Goal: Task Accomplishment & Management: Complete application form

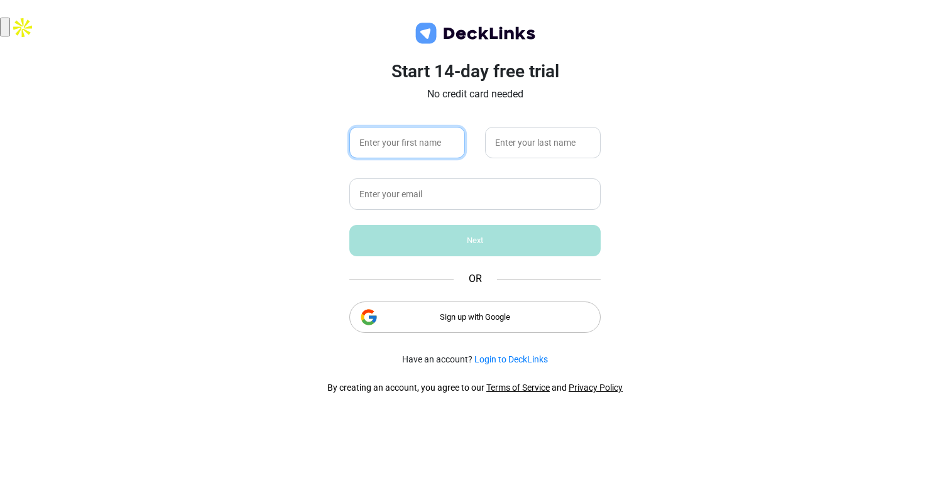
click at [417, 144] on input "text" at bounding box center [407, 142] width 116 height 31
type input "[PERSON_NAME]"
click at [575, 138] on input "text" at bounding box center [543, 142] width 116 height 31
type input "Prasetyo"
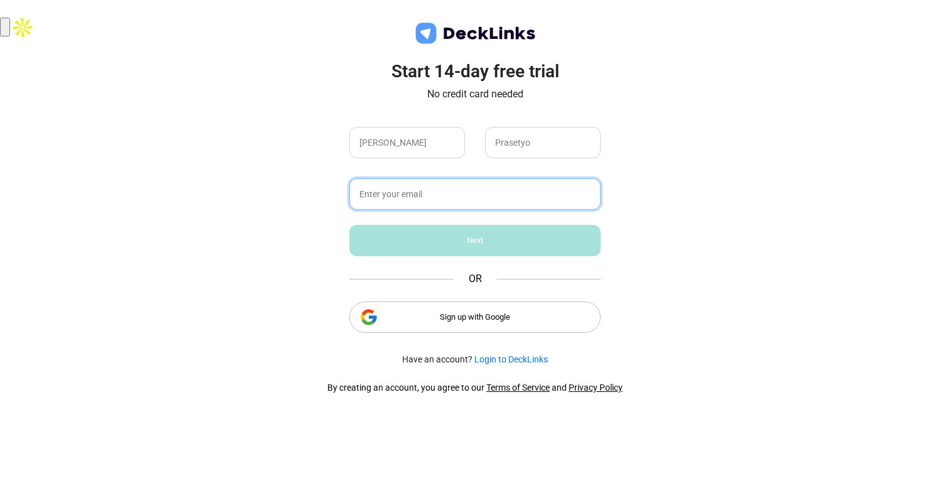
click at [493, 197] on input "text" at bounding box center [474, 193] width 251 height 31
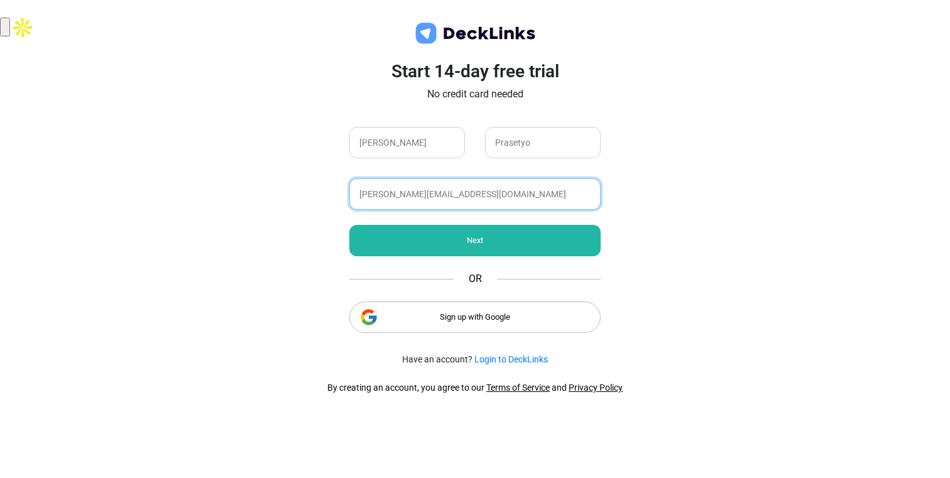
type input "Anggi.prasetyo@wowrack.com"
click at [486, 246] on div "Next" at bounding box center [474, 240] width 251 height 31
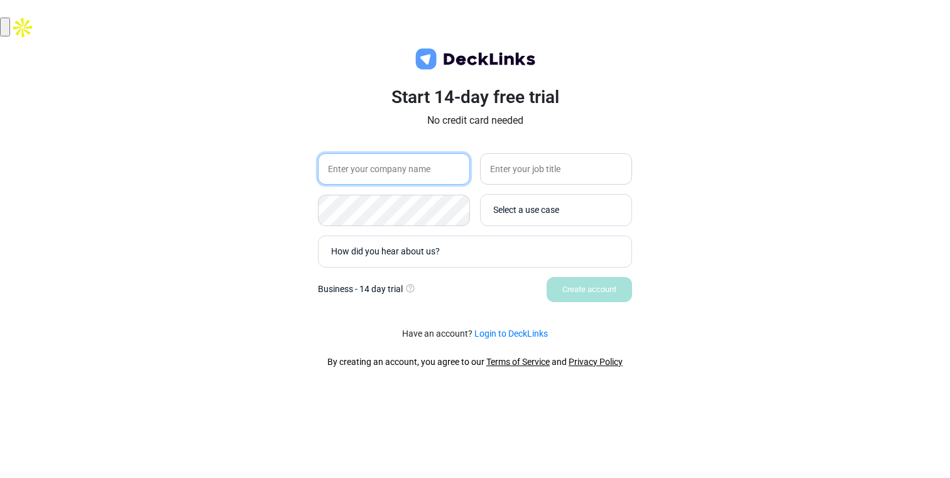
click at [429, 177] on input "text" at bounding box center [394, 168] width 152 height 31
type input "WowRack"
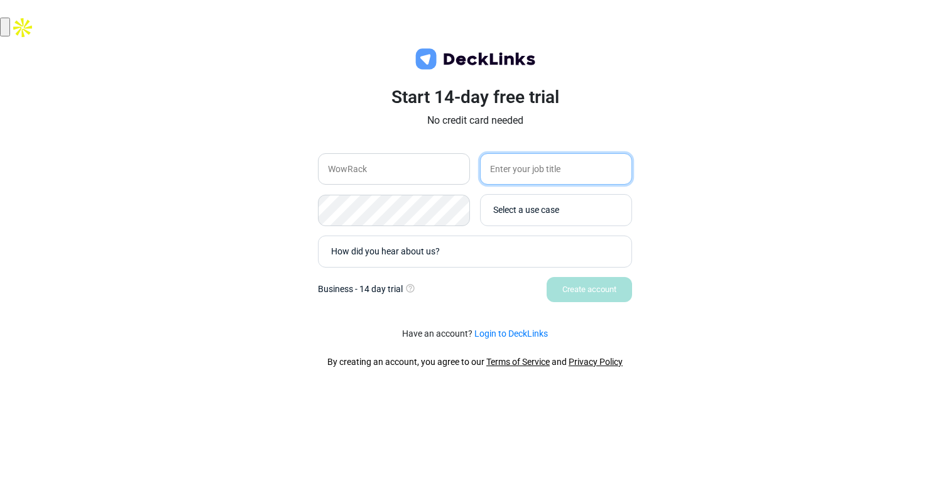
click at [545, 176] on input "text" at bounding box center [556, 168] width 152 height 31
type input "b"
type input "Business Development Associate"
click at [579, 212] on div "Select a use case" at bounding box center [559, 210] width 132 height 13
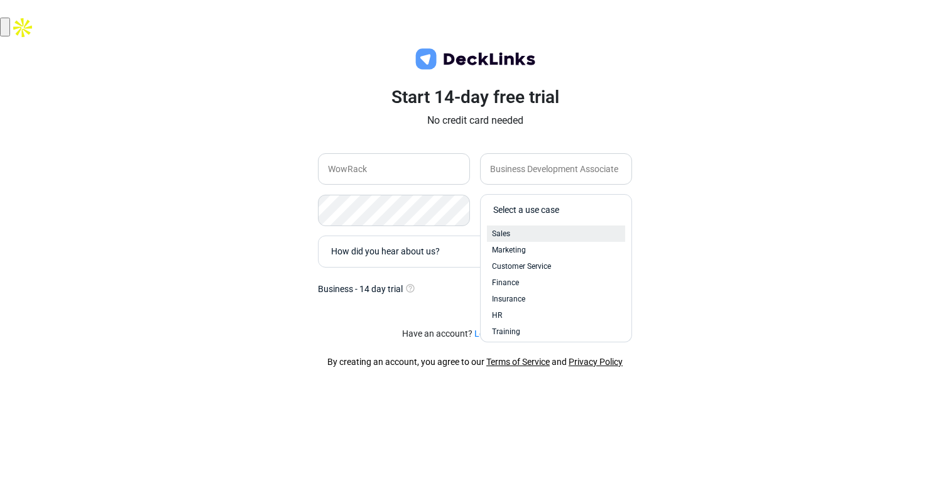
click at [567, 227] on div "Sales" at bounding box center [556, 234] width 138 height 16
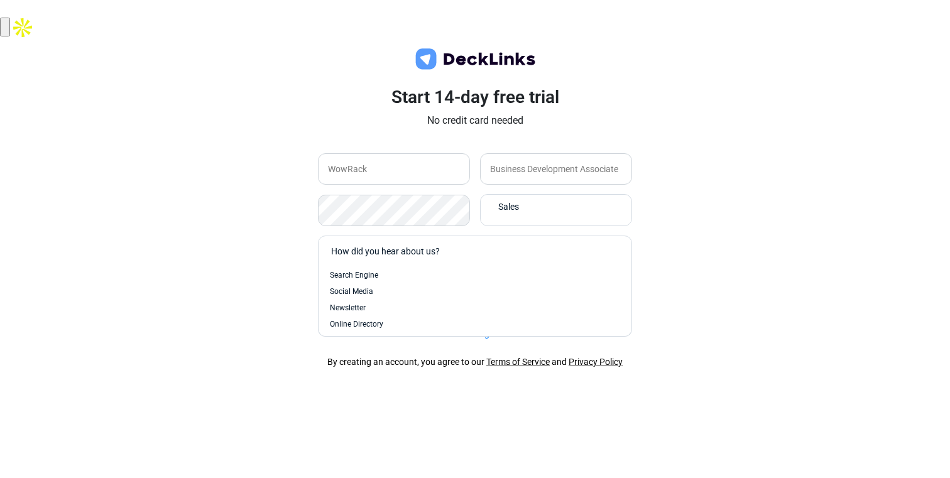
click at [469, 256] on div "How did you hear about us?" at bounding box center [478, 251] width 294 height 13
click at [463, 269] on div "Search Engine" at bounding box center [475, 274] width 290 height 11
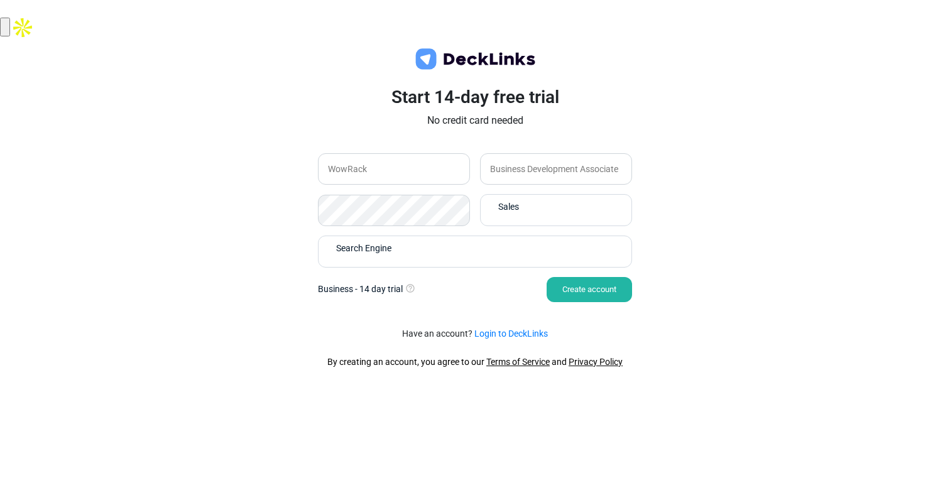
click at [559, 290] on div "Create account" at bounding box center [589, 289] width 85 height 25
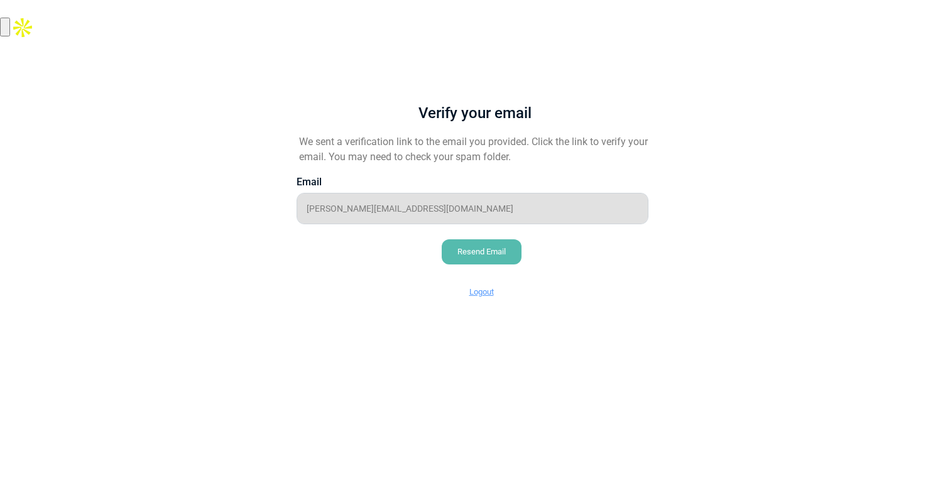
click at [475, 252] on div "Resend Email" at bounding box center [482, 251] width 80 height 25
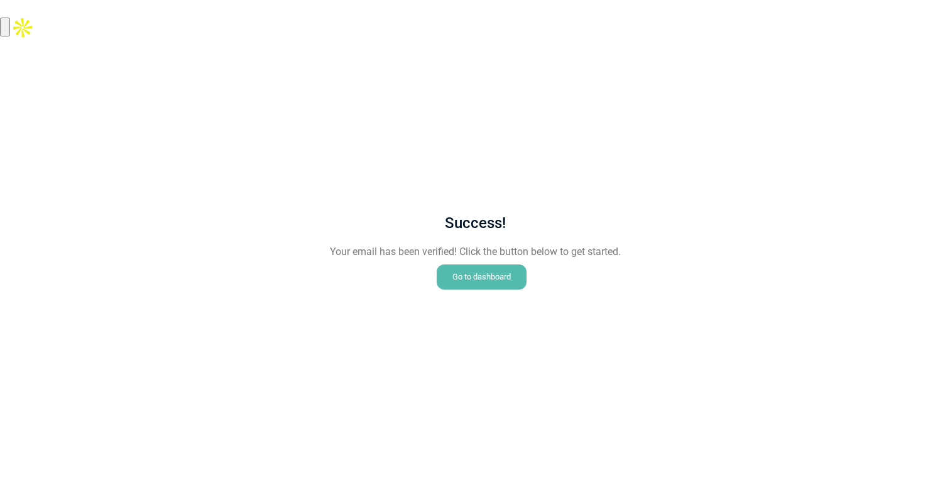
click at [457, 274] on div "Go to dashboard" at bounding box center [482, 276] width 90 height 25
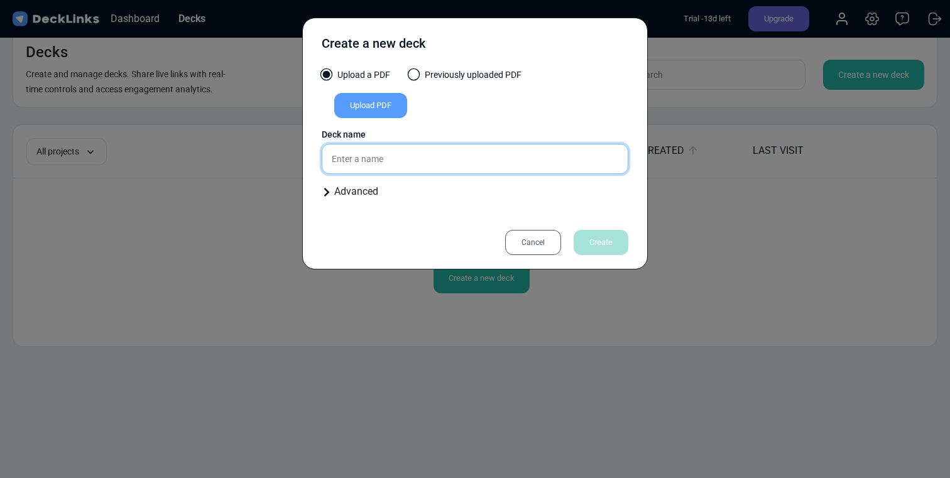
click at [510, 163] on input "text" at bounding box center [475, 159] width 307 height 30
click at [367, 102] on div "Upload PDF" at bounding box center [370, 105] width 73 height 25
click at [0, 0] on input "Upload PDF" at bounding box center [0, 0] width 0 height 0
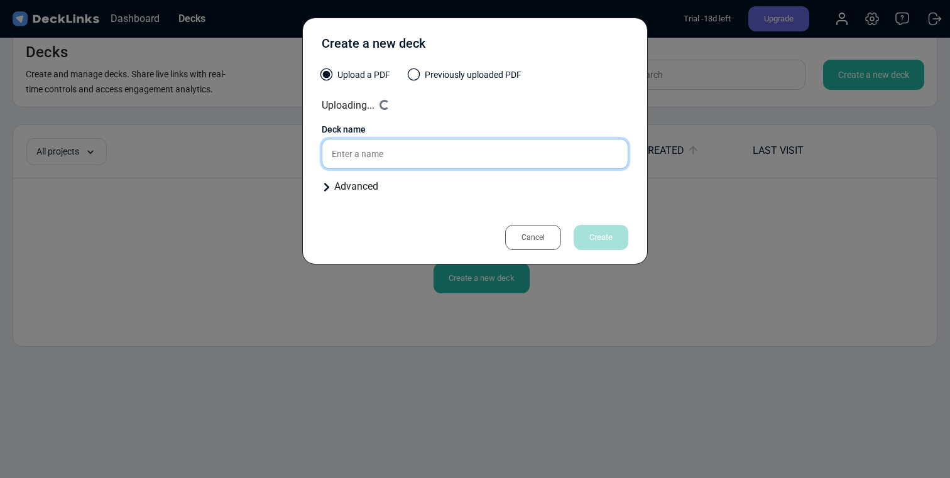
click at [486, 163] on input "text" at bounding box center [475, 154] width 307 height 30
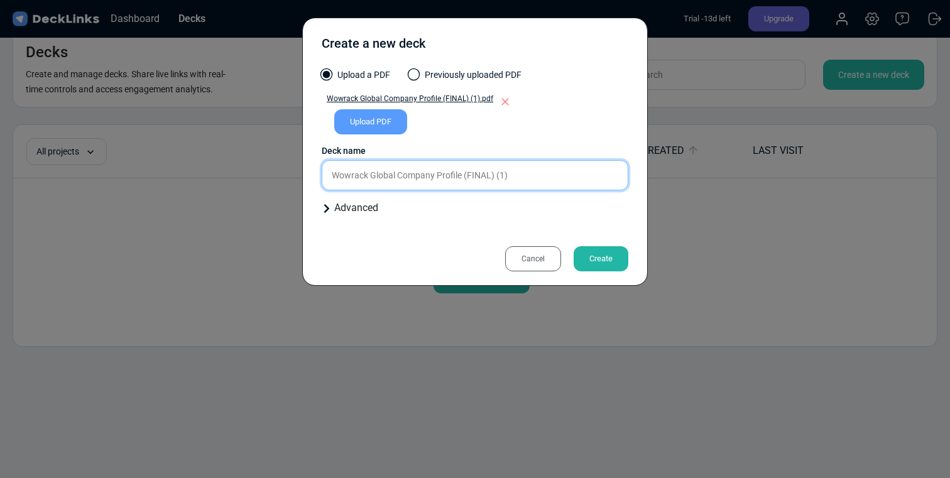
drag, startPoint x: 512, startPoint y: 178, endPoint x: 498, endPoint y: 175, distance: 14.7
click at [498, 175] on input "Wowrack Global Company Profile (FINAL) (1)" at bounding box center [475, 175] width 307 height 30
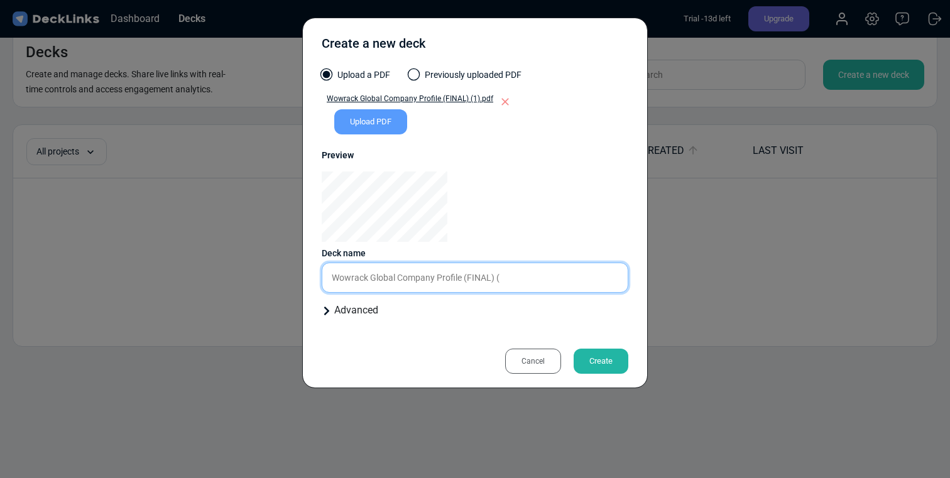
type input "Wowrack Global Company Profile (FINAL) ("
click at [606, 358] on div "Create" at bounding box center [601, 361] width 55 height 25
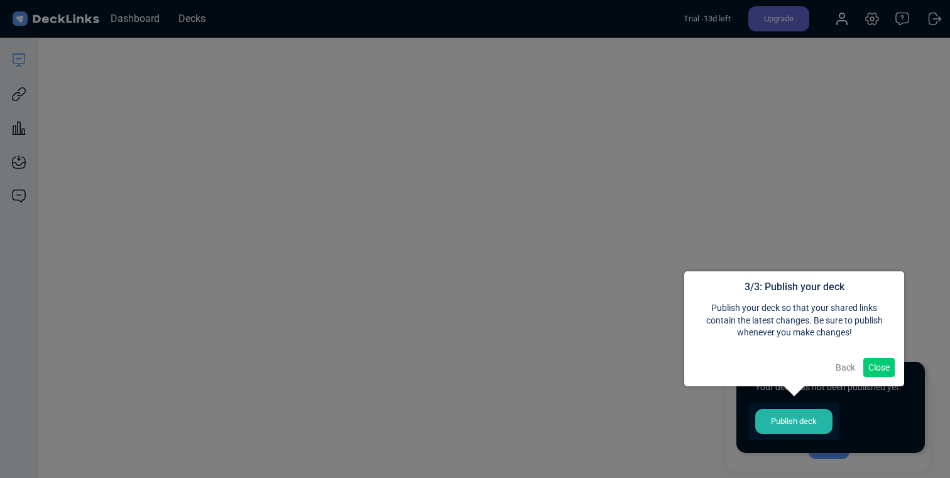
click at [809, 426] on div at bounding box center [794, 422] width 90 height 38
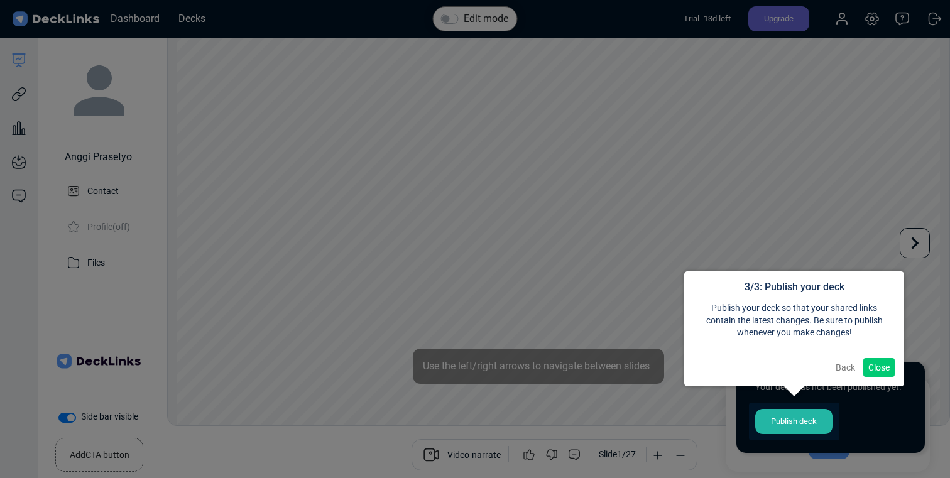
click at [878, 368] on button "Close" at bounding box center [878, 367] width 31 height 19
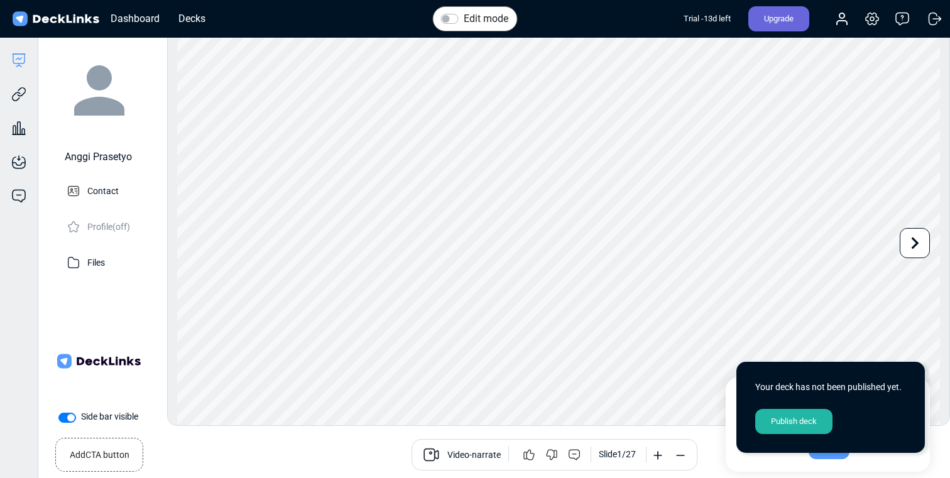
click at [780, 424] on div "Publish deck" at bounding box center [793, 421] width 77 height 25
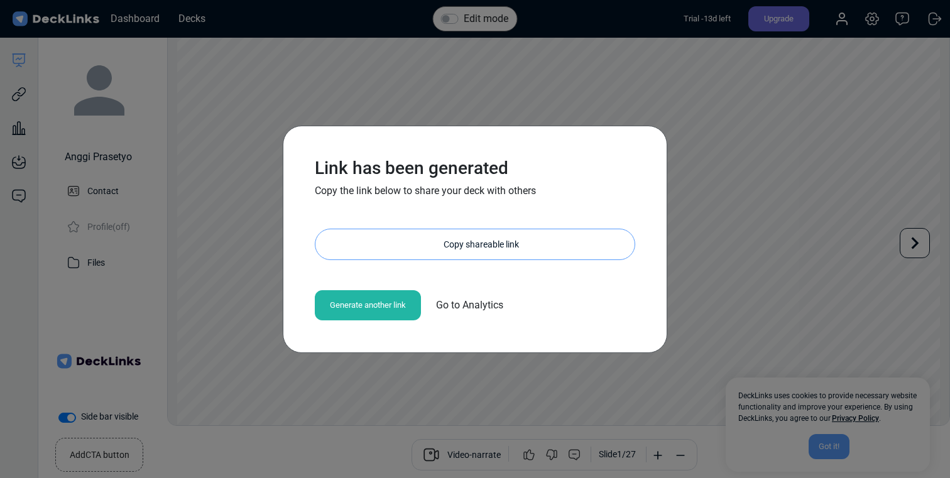
click at [524, 235] on div "Copy shareable link" at bounding box center [481, 244] width 307 height 30
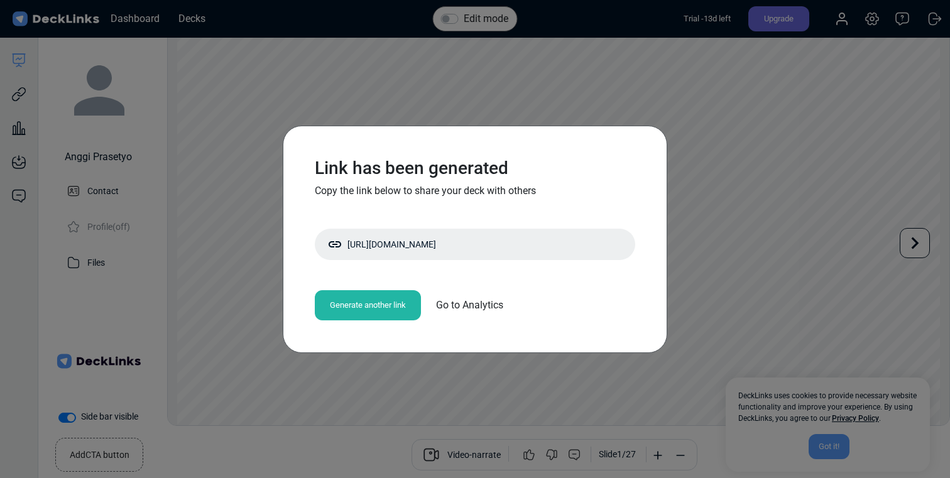
click at [26, 132] on div "Link has been generated Copy the link below to share your deck with others [URL…" at bounding box center [475, 239] width 950 height 478
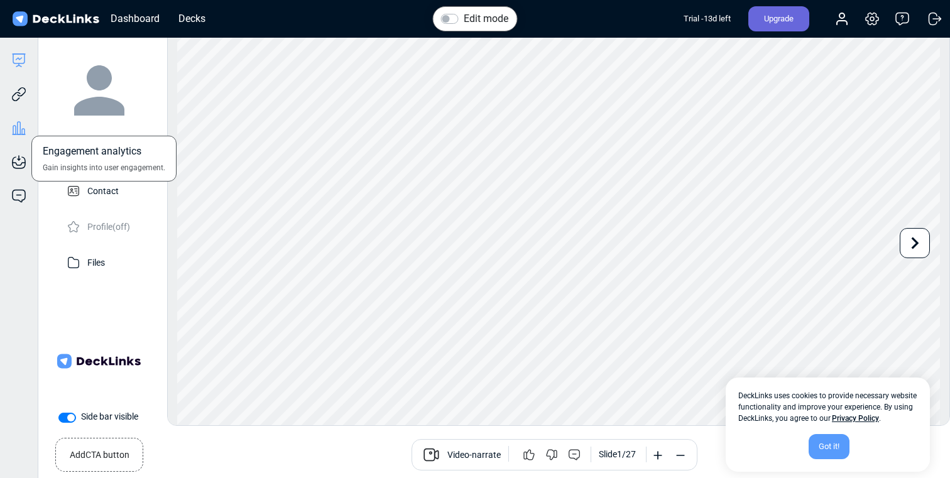
click at [15, 131] on icon at bounding box center [14, 130] width 3 height 9
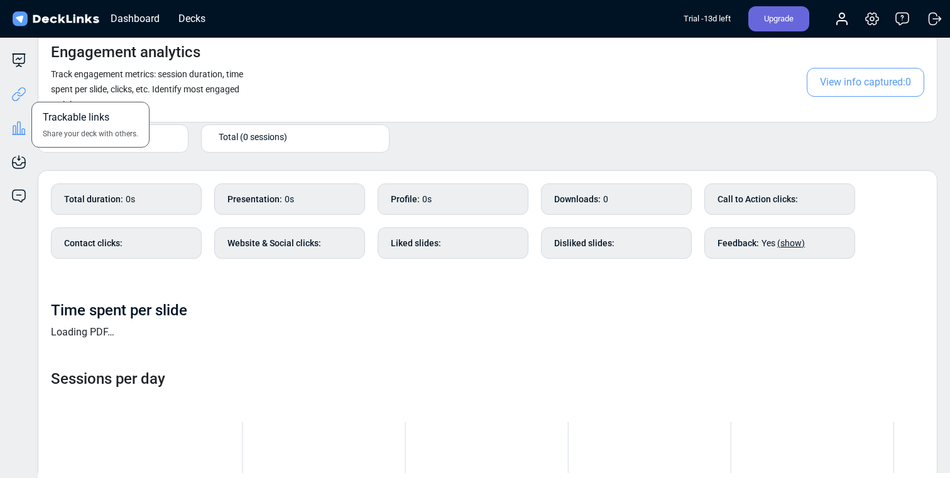
click at [22, 92] on icon at bounding box center [18, 94] width 15 height 15
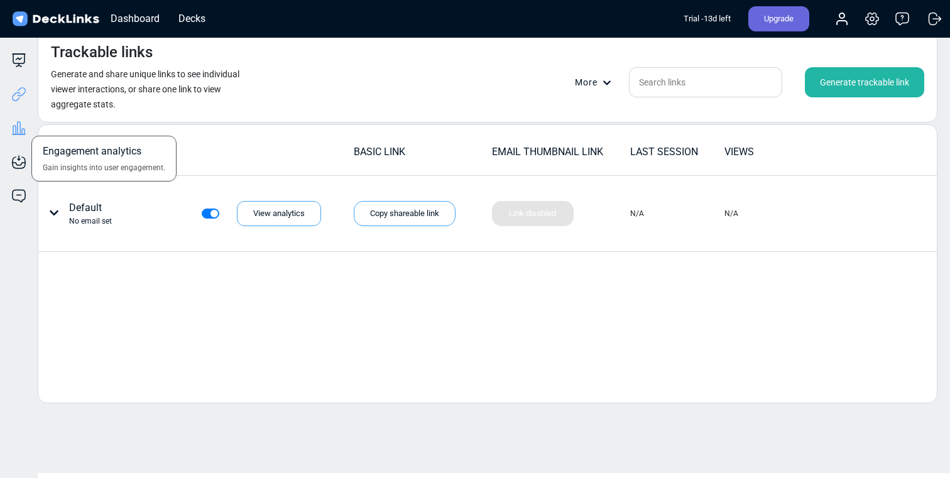
click at [22, 124] on icon at bounding box center [18, 128] width 15 height 15
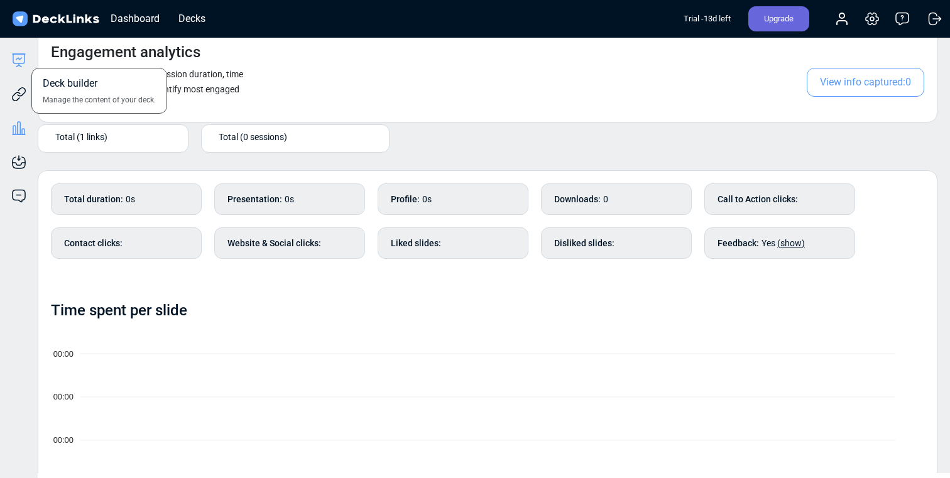
click at [13, 59] on icon at bounding box center [18, 60] width 15 height 15
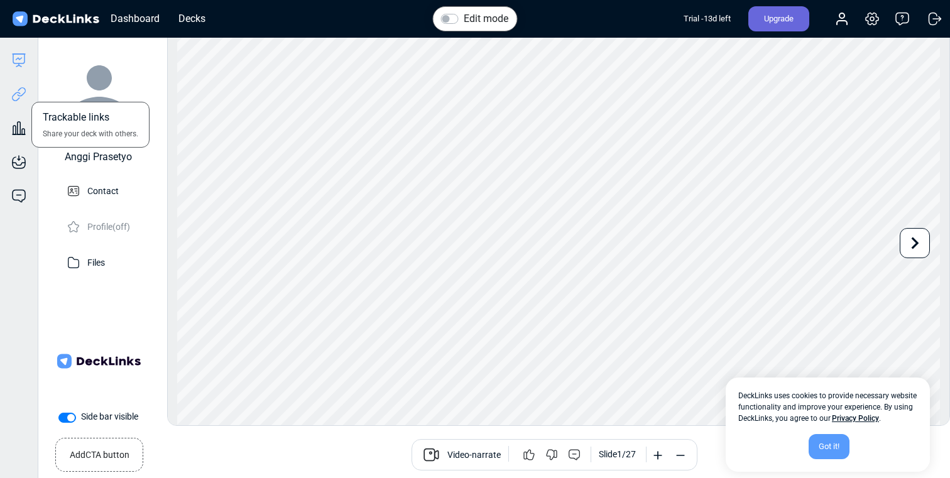
click at [16, 101] on icon at bounding box center [16, 96] width 9 height 9
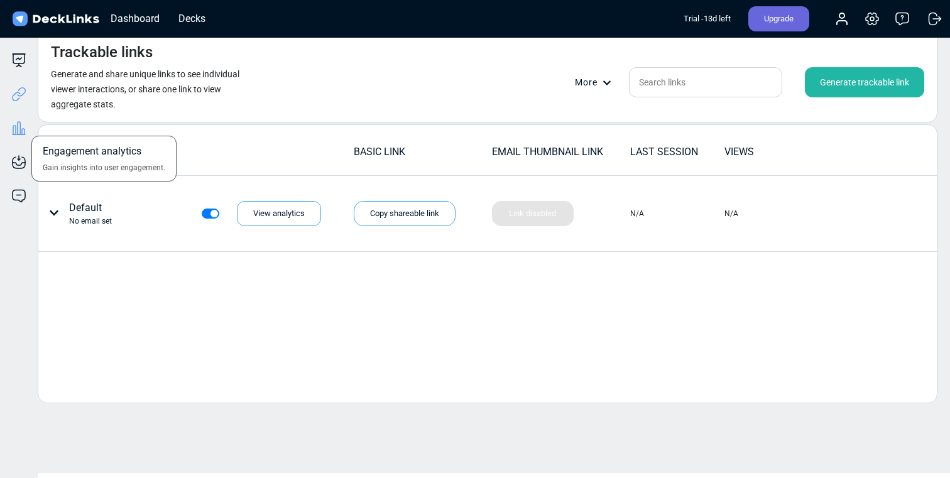
click at [18, 133] on icon at bounding box center [19, 128] width 3 height 13
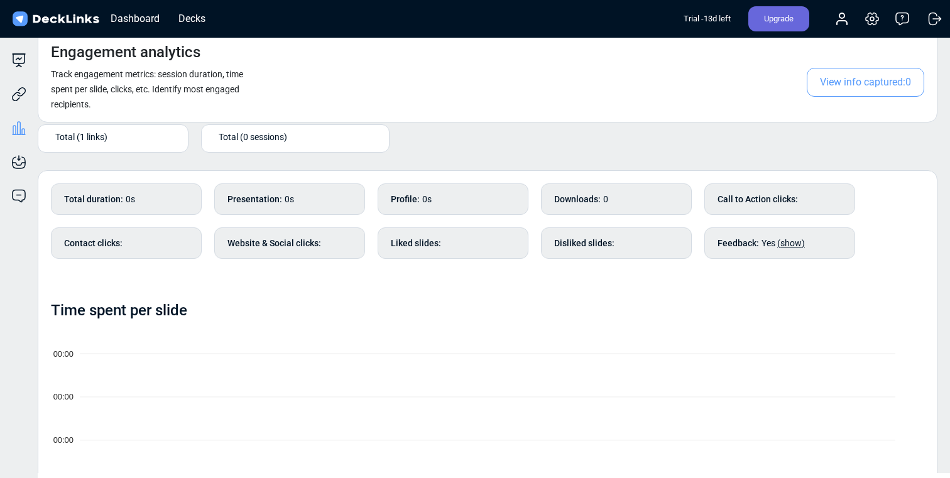
click at [126, 131] on div "Total (1 links)" at bounding box center [115, 136] width 121 height 13
click at [114, 159] on div "Default" at bounding box center [113, 159] width 128 height 11
click at [21, 97] on icon at bounding box center [18, 94] width 15 height 15
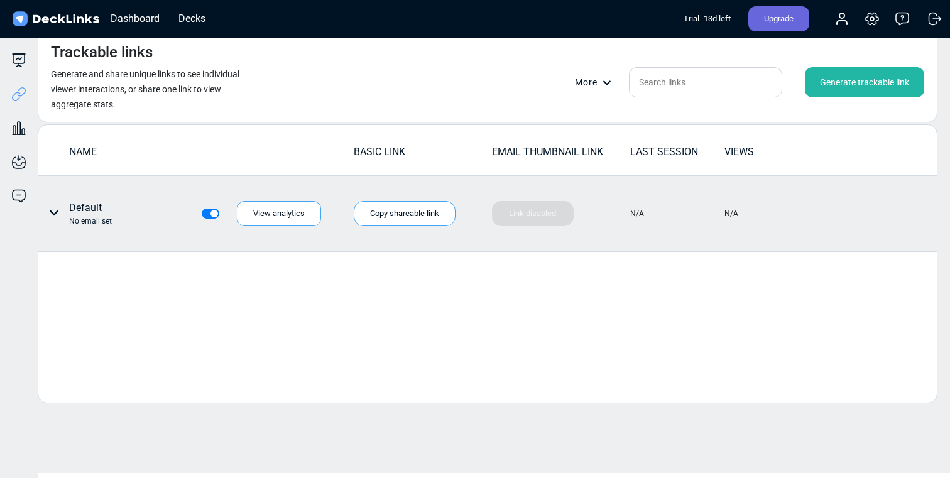
click at [58, 212] on icon at bounding box center [54, 213] width 10 height 10
click at [70, 240] on div "Edit link name" at bounding box center [101, 239] width 113 height 25
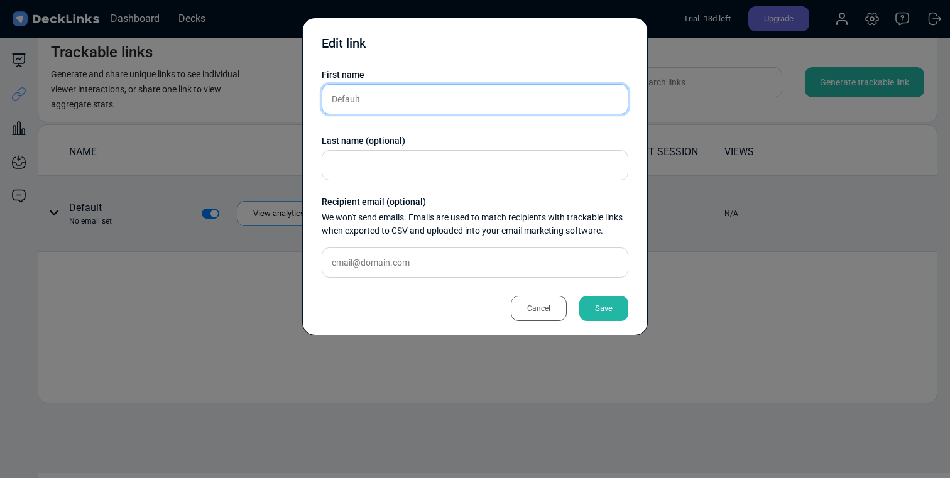
click at [386, 106] on input "Default" at bounding box center [475, 99] width 307 height 30
drag, startPoint x: 386, startPoint y: 106, endPoint x: 315, endPoint y: 99, distance: 71.9
click at [315, 99] on div "Edit link First name Default Last name (optional) Recipient email (optional) We…" at bounding box center [474, 177] width 345 height 318
type input "N"
type input "Q"
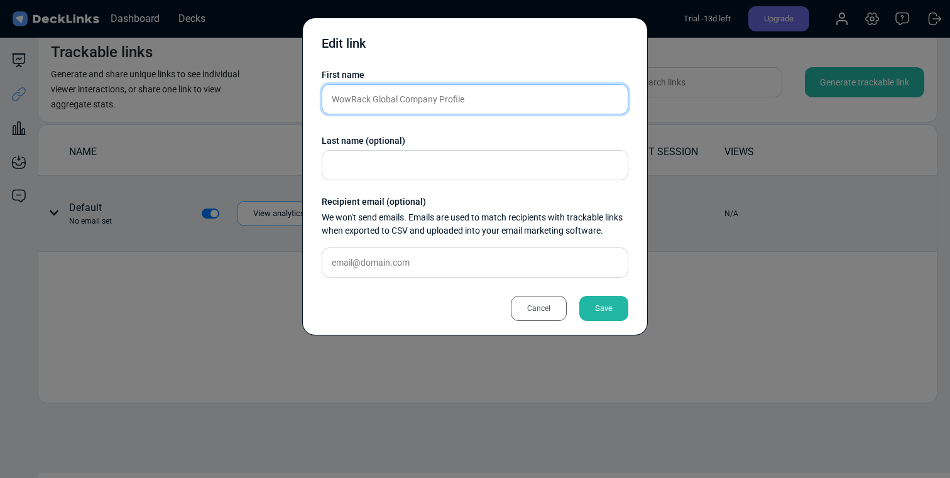
type input "WowRack Global Company Profile"
click at [583, 319] on div "Save" at bounding box center [603, 308] width 49 height 25
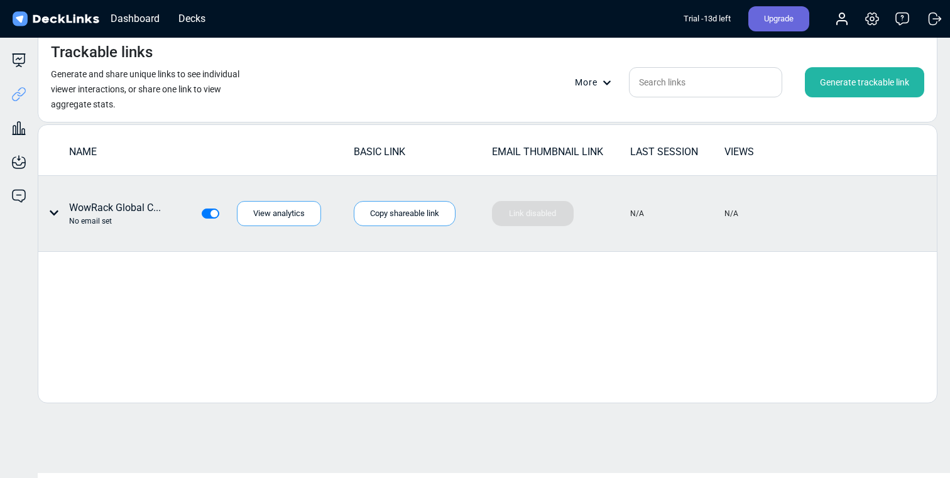
click at [839, 85] on div "Generate trackable link" at bounding box center [864, 82] width 119 height 30
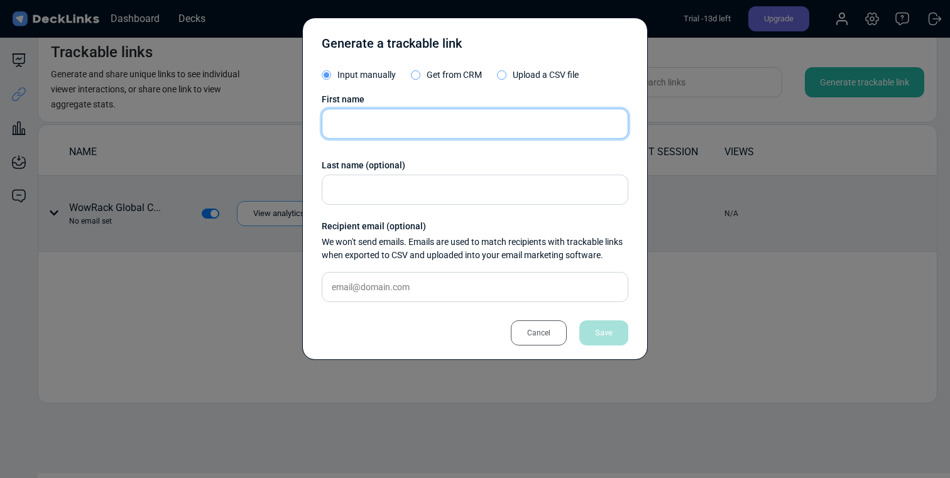
click at [436, 132] on input "text" at bounding box center [475, 124] width 307 height 30
drag, startPoint x: 398, startPoint y: 124, endPoint x: 332, endPoint y: 114, distance: 66.7
click at [331, 114] on input "WowRack" at bounding box center [475, 124] width 307 height 30
type input "Lita"
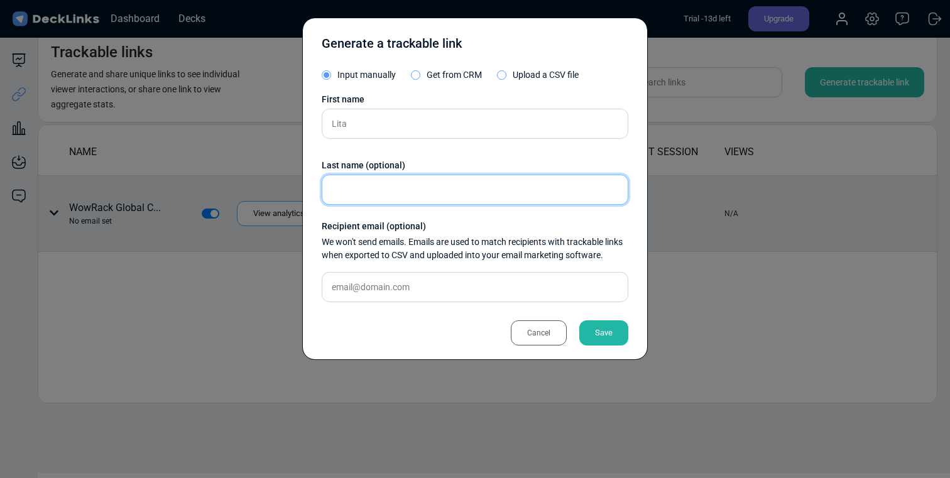
click at [439, 183] on input "text" at bounding box center [475, 190] width 307 height 30
type input "NarasioData"
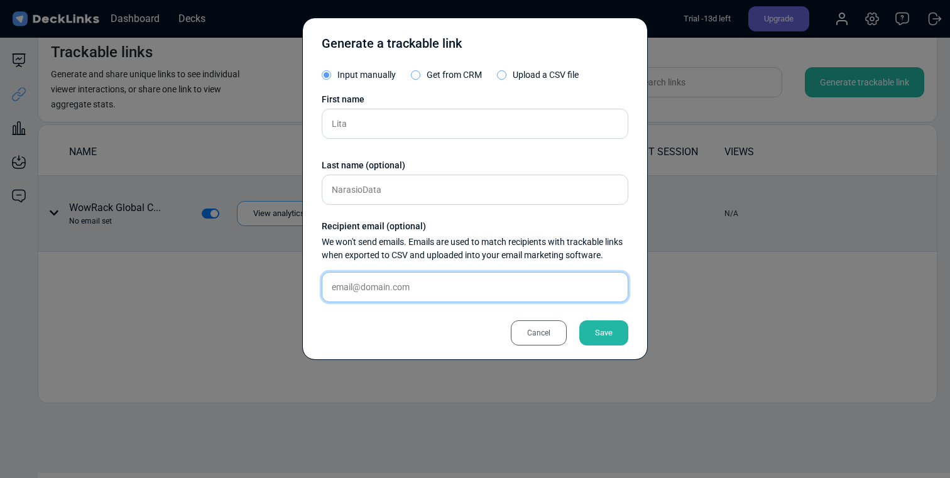
click at [571, 291] on input "text" at bounding box center [475, 287] width 307 height 30
click at [601, 333] on div "Save" at bounding box center [603, 332] width 49 height 25
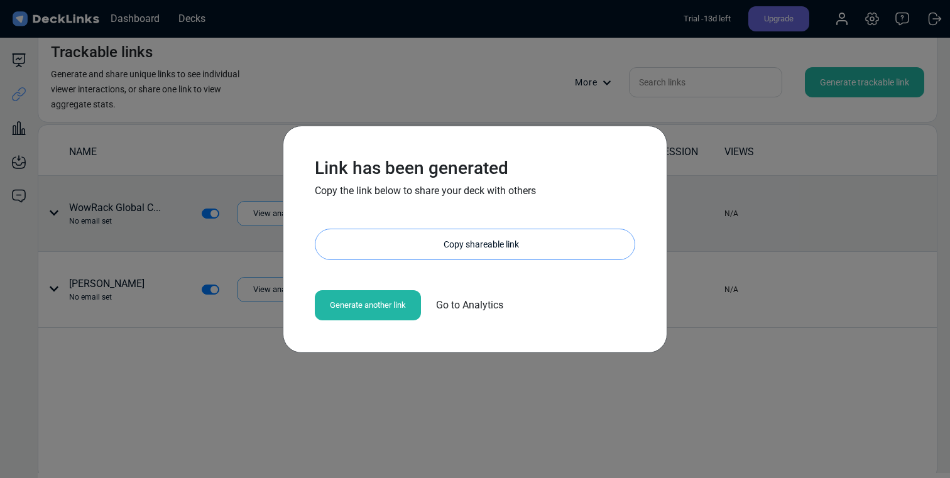
click at [498, 252] on div "Copy shareable link" at bounding box center [481, 244] width 307 height 30
click at [402, 402] on div "Link has been generated Copy the link below to share your deck with others [URL…" at bounding box center [475, 239] width 950 height 478
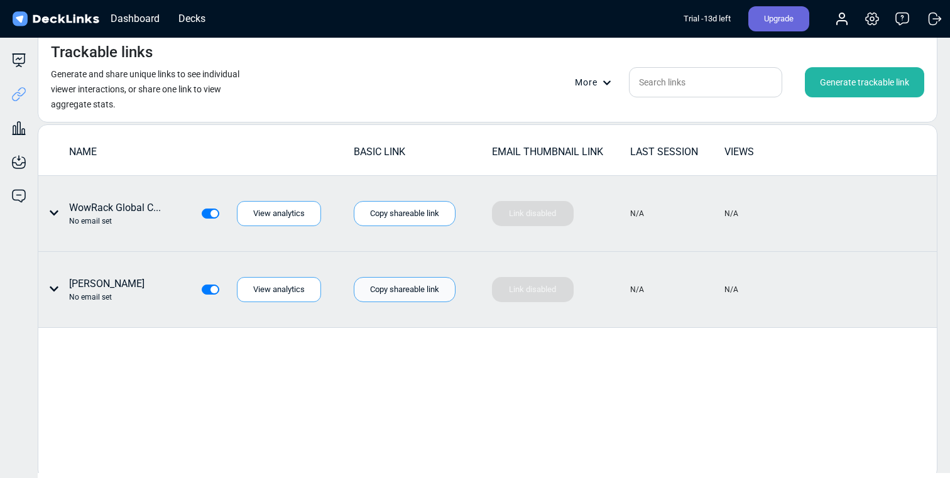
click at [402, 288] on div "Copy shareable link" at bounding box center [405, 289] width 102 height 25
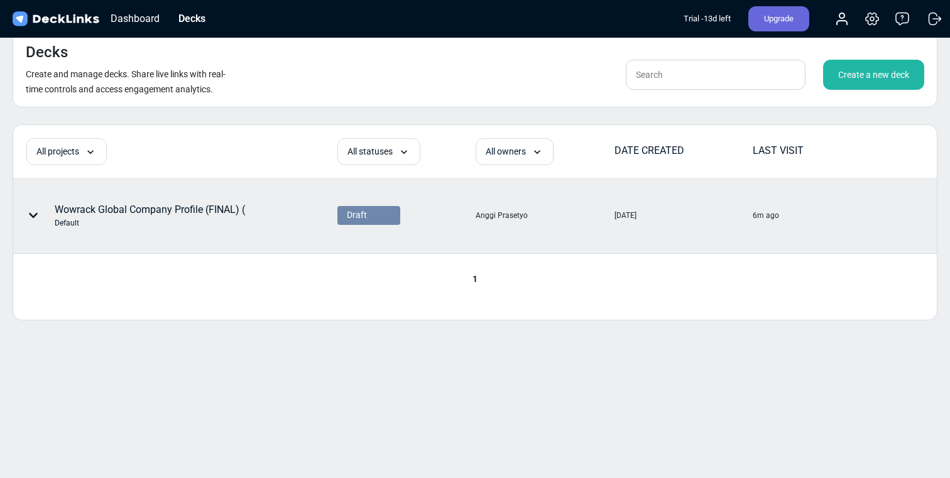
click at [35, 210] on div at bounding box center [36, 216] width 38 height 38
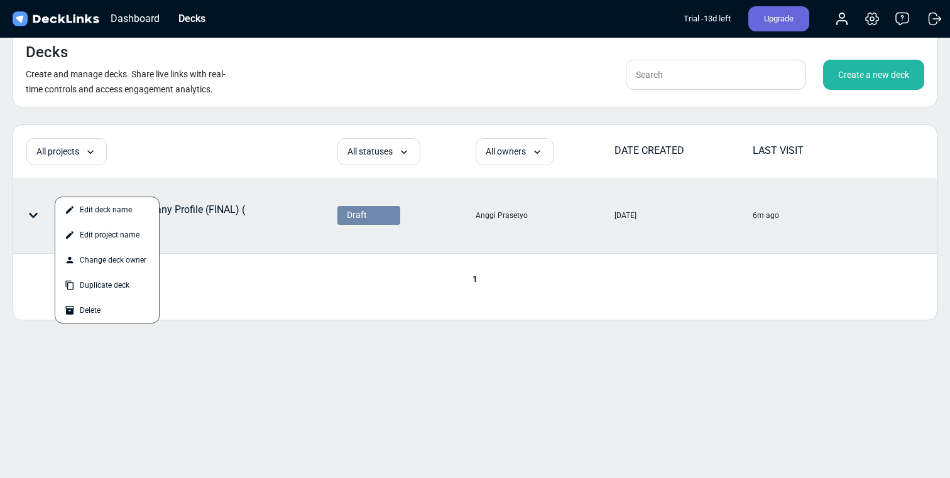
click at [37, 292] on div at bounding box center [475, 239] width 950 height 478
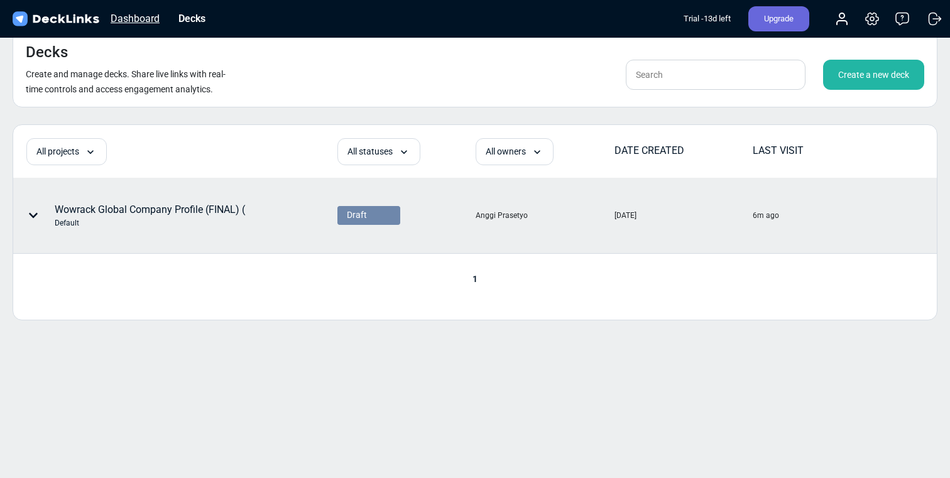
click at [140, 16] on div "Dashboard" at bounding box center [135, 19] width 62 height 16
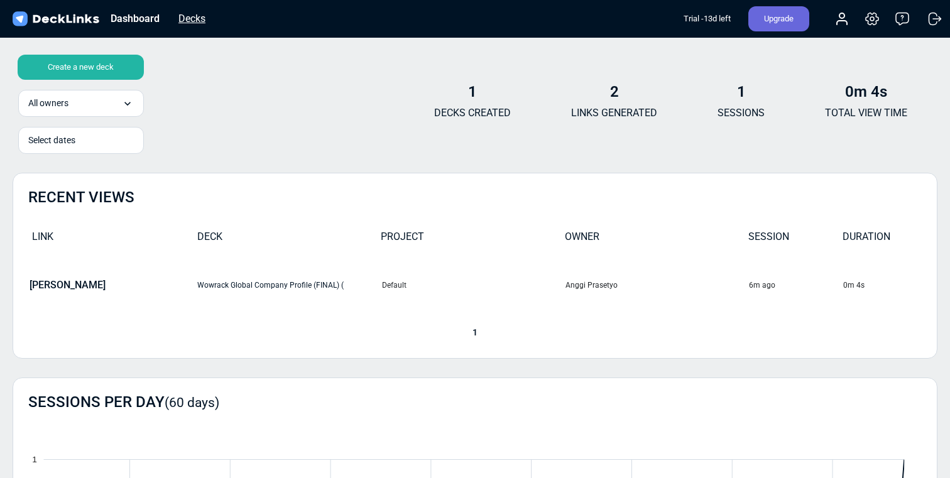
click at [188, 22] on div "Decks" at bounding box center [192, 19] width 40 height 16
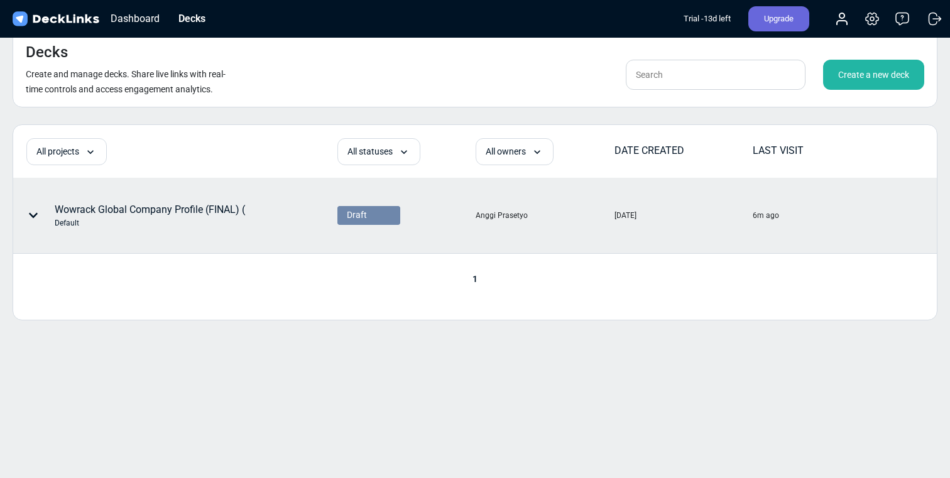
click at [33, 212] on icon at bounding box center [33, 215] width 10 height 10
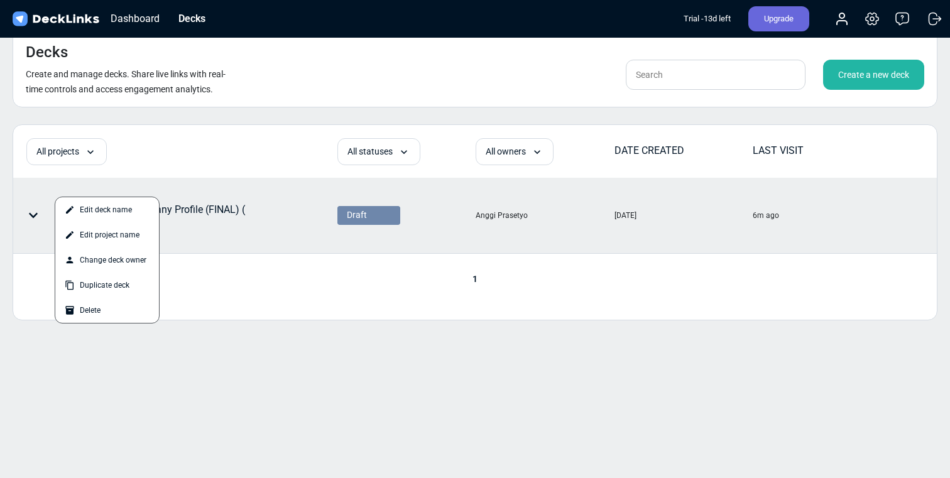
click at [10, 313] on div at bounding box center [475, 239] width 950 height 478
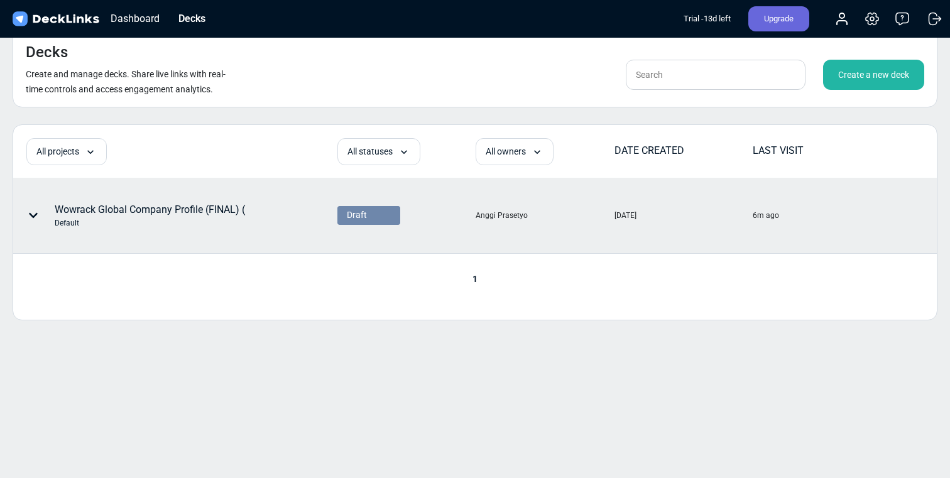
click at [35, 214] on icon at bounding box center [33, 215] width 10 height 10
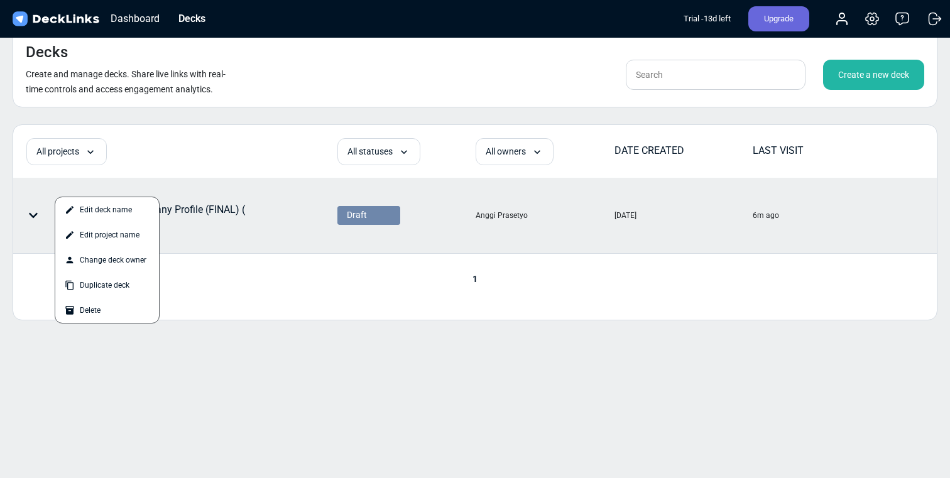
click at [32, 309] on div at bounding box center [475, 239] width 950 height 478
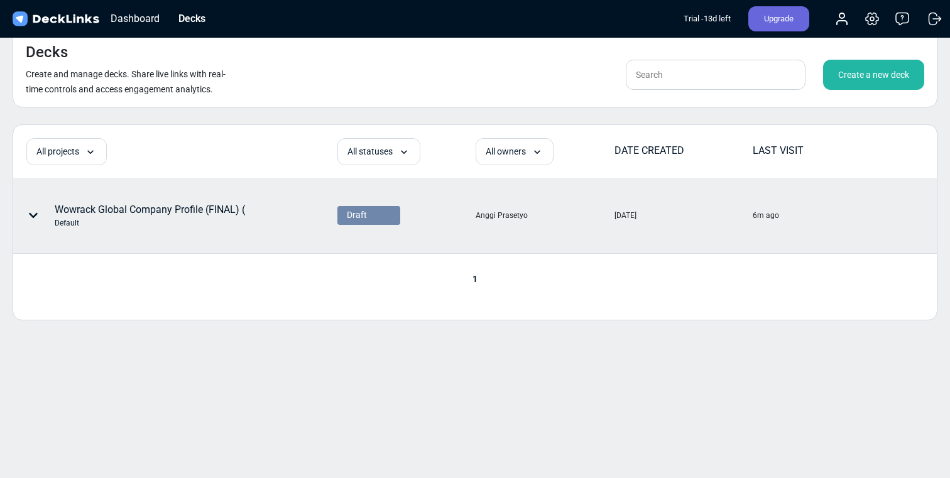
click at [852, 81] on div "Create a new deck" at bounding box center [873, 75] width 101 height 30
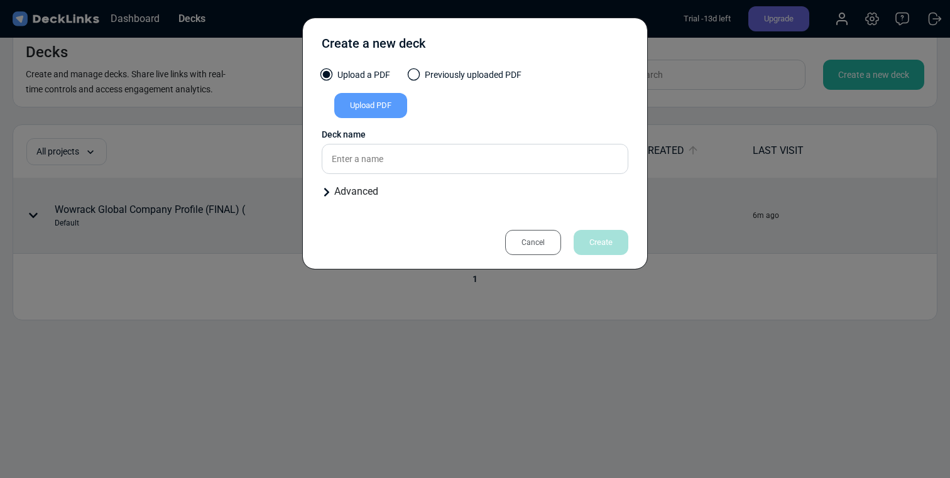
click at [388, 110] on div "Upload PDF" at bounding box center [370, 105] width 73 height 25
click at [0, 0] on input "Upload PDF" at bounding box center [0, 0] width 0 height 0
click at [488, 70] on label "Previously uploaded PDF" at bounding box center [465, 77] width 112 height 19
click at [0, 0] on input "Previously uploaded PDF" at bounding box center [0, 0] width 0 height 0
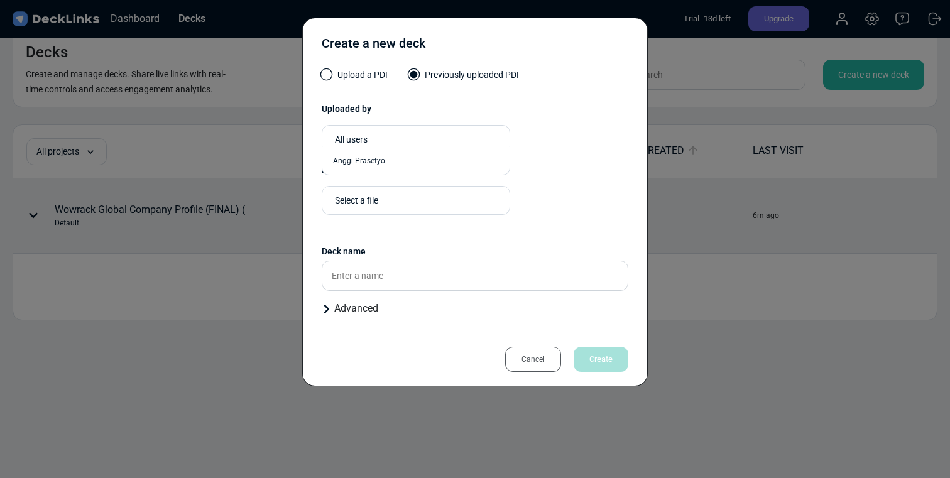
click at [444, 139] on div "All users" at bounding box center [419, 139] width 168 height 13
click at [436, 155] on div "Anggi Prasetyo" at bounding box center [416, 160] width 175 height 15
click at [432, 192] on div "Select a file" at bounding box center [407, 200] width 156 height 21
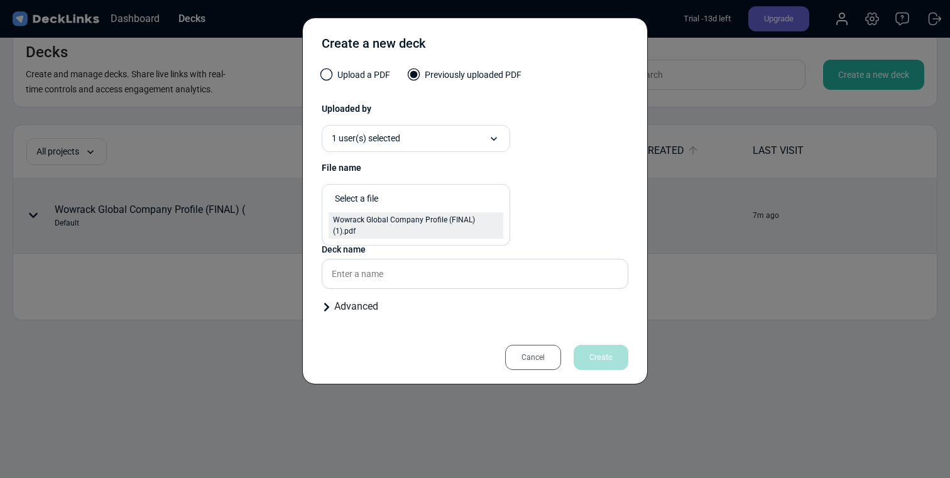
click at [428, 220] on span "Wowrack Global Company Profile (FINAL) (1).pdf" at bounding box center [416, 225] width 166 height 23
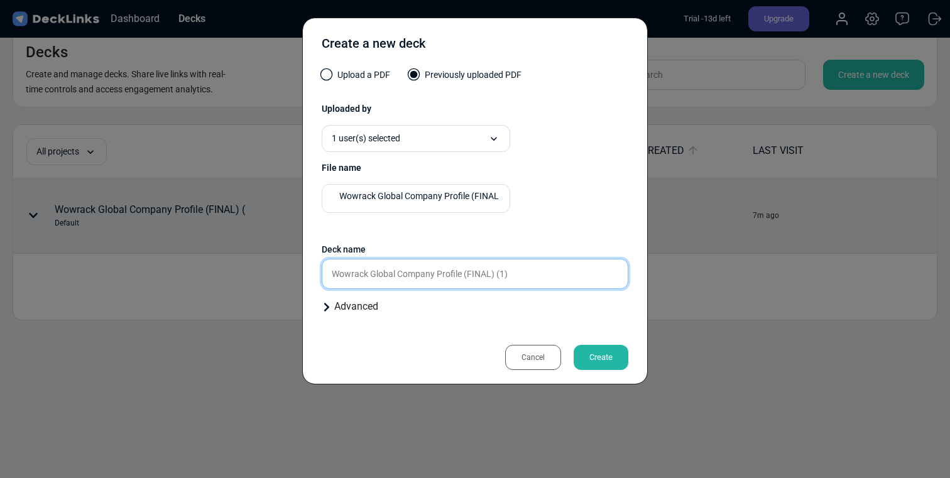
click at [433, 276] on input "Wowrack Global Company Profile (FINAL) (1)" at bounding box center [475, 274] width 307 height 30
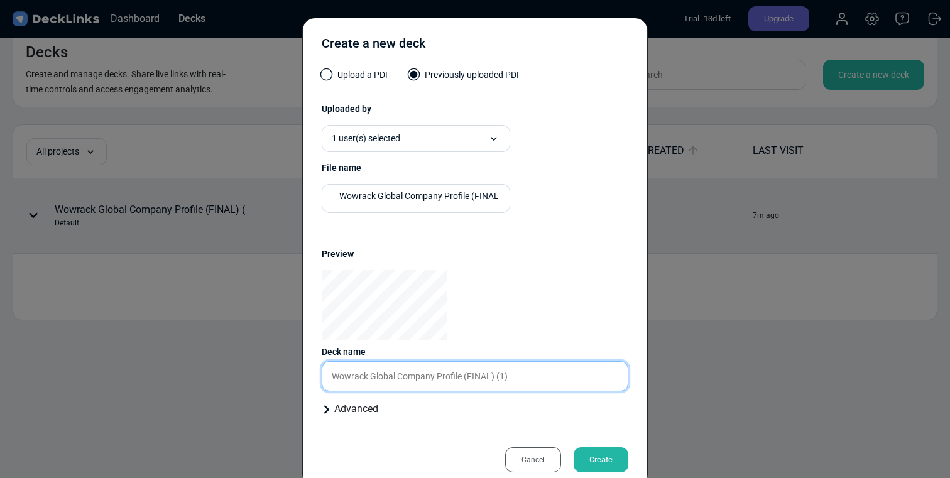
click at [513, 322] on div "Upload a PDF Previously uploaded PDF Uploaded by 1 user(s) selected option Angg…" at bounding box center [475, 247] width 307 height 358
drag, startPoint x: 519, startPoint y: 378, endPoint x: 498, endPoint y: 379, distance: 20.7
click at [498, 379] on input "Wowrack Global Company Profile (FINAL) (1)" at bounding box center [475, 376] width 307 height 30
type input "Wowrack Global Company Profile (FINAL) for Ventureslink"
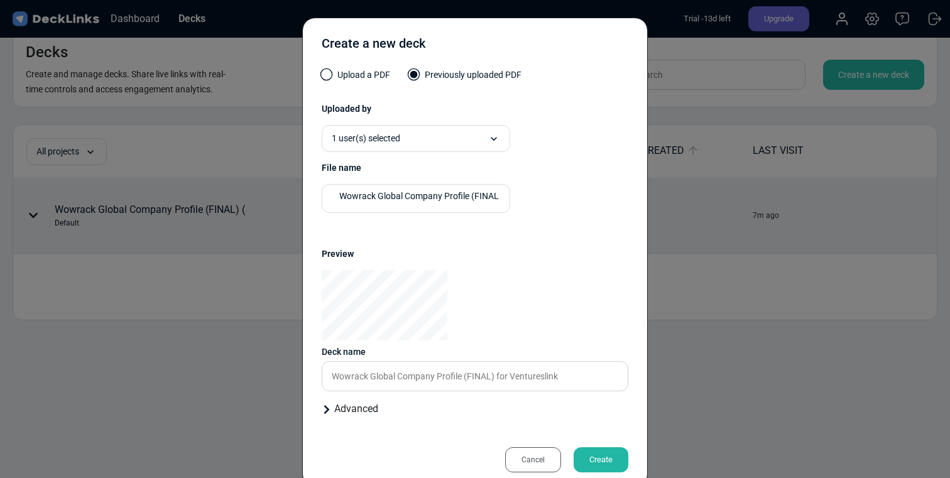
click at [587, 459] on div "Create" at bounding box center [601, 459] width 55 height 25
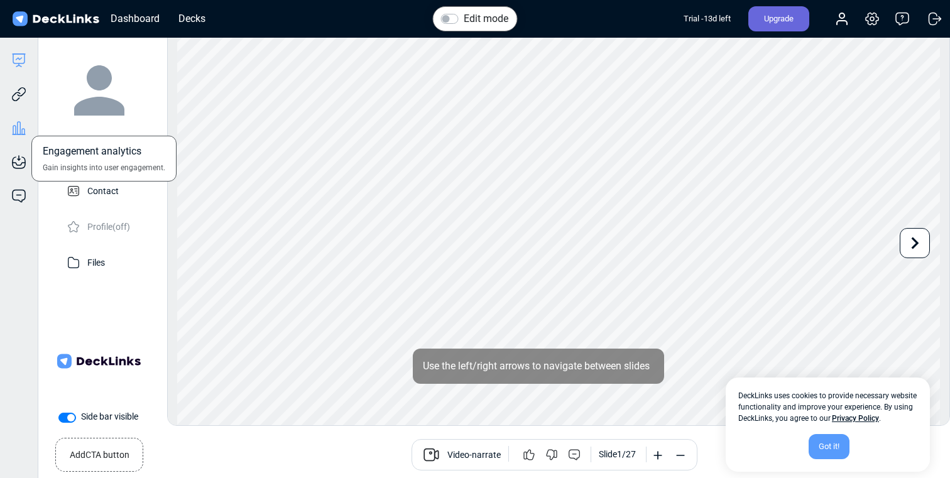
click at [19, 129] on icon at bounding box center [18, 128] width 15 height 15
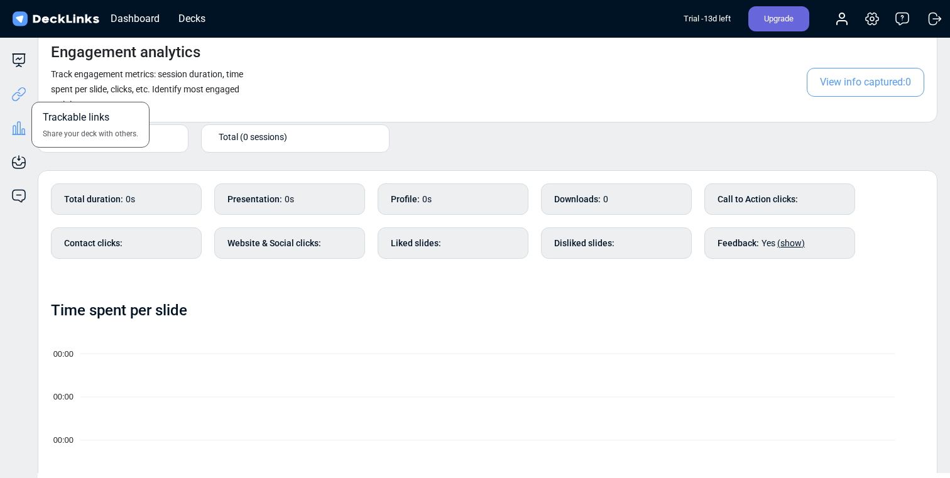
click at [22, 93] on icon at bounding box center [18, 94] width 15 height 15
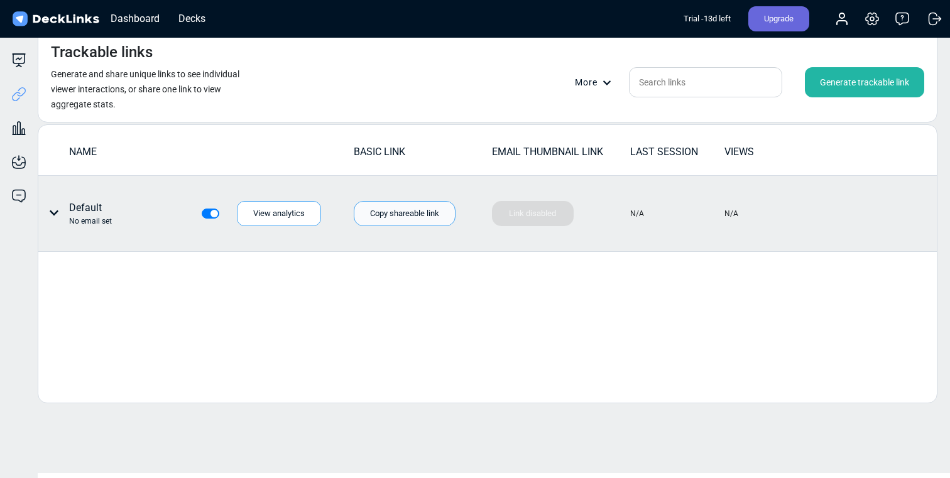
click at [403, 217] on div "Copy shareable link" at bounding box center [405, 213] width 102 height 25
click at [54, 210] on icon at bounding box center [54, 213] width 10 height 10
click at [72, 235] on div "Edit link name" at bounding box center [101, 239] width 113 height 25
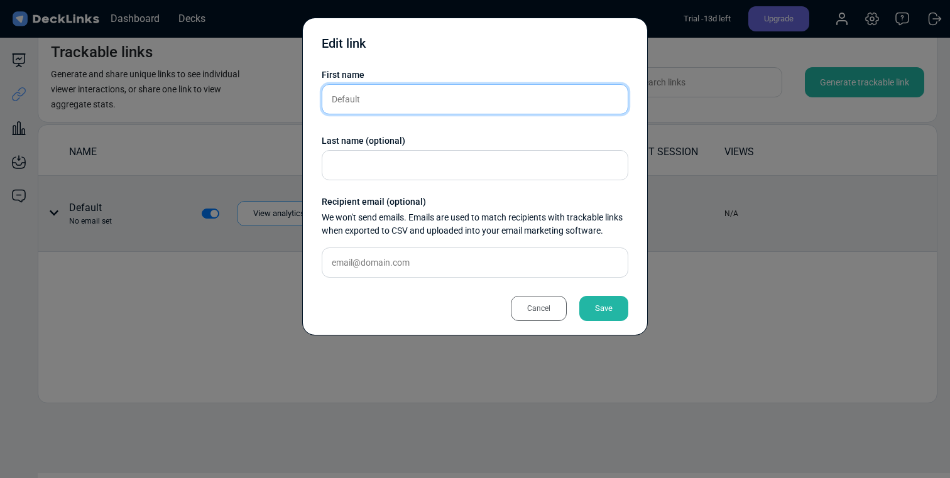
click at [385, 97] on input "Default" at bounding box center [475, 99] width 307 height 30
drag, startPoint x: 385, startPoint y: 97, endPoint x: 310, endPoint y: 94, distance: 75.4
click at [310, 94] on div "Edit link First name Default Last name (optional) Recipient email (optional) We…" at bounding box center [474, 177] width 345 height 318
type input "O"
type input "Putra"
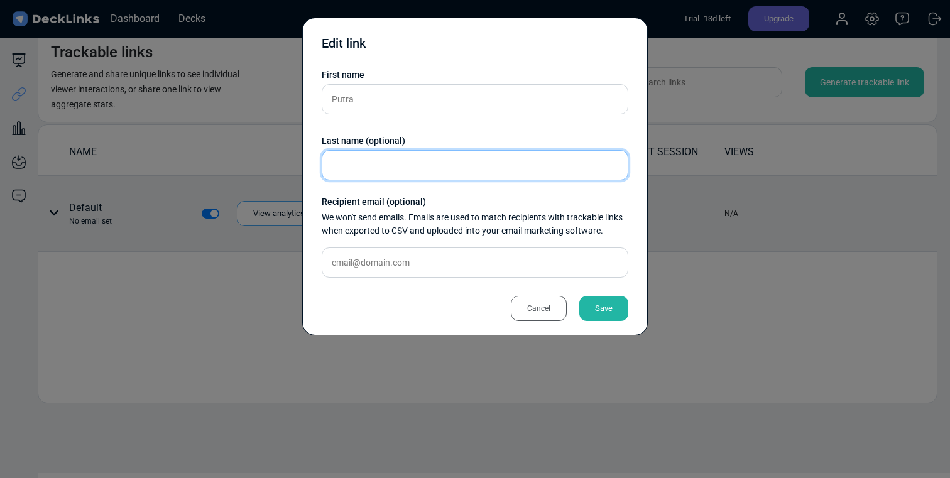
click at [332, 165] on input "text" at bounding box center [475, 165] width 307 height 30
type input "Ventureslink"
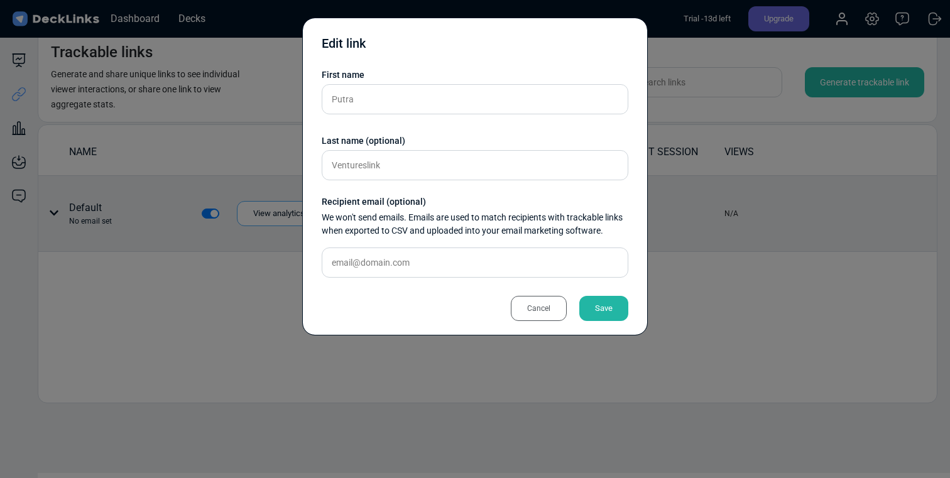
click at [605, 301] on div "Save" at bounding box center [603, 308] width 49 height 25
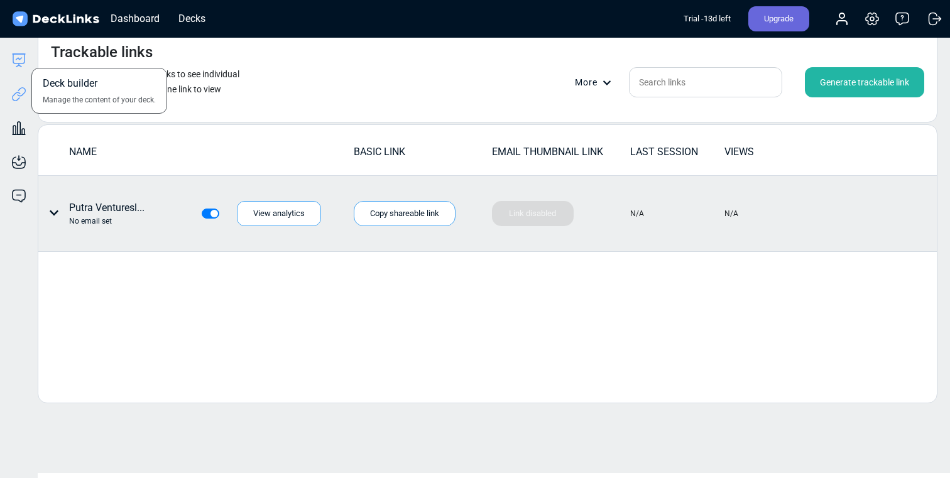
click at [14, 64] on icon at bounding box center [18, 60] width 15 height 15
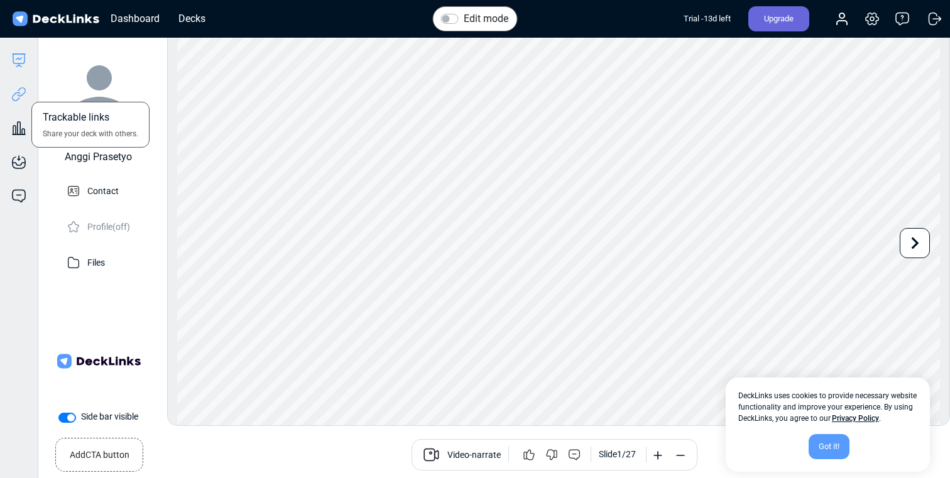
click at [19, 91] on icon at bounding box center [18, 94] width 15 height 15
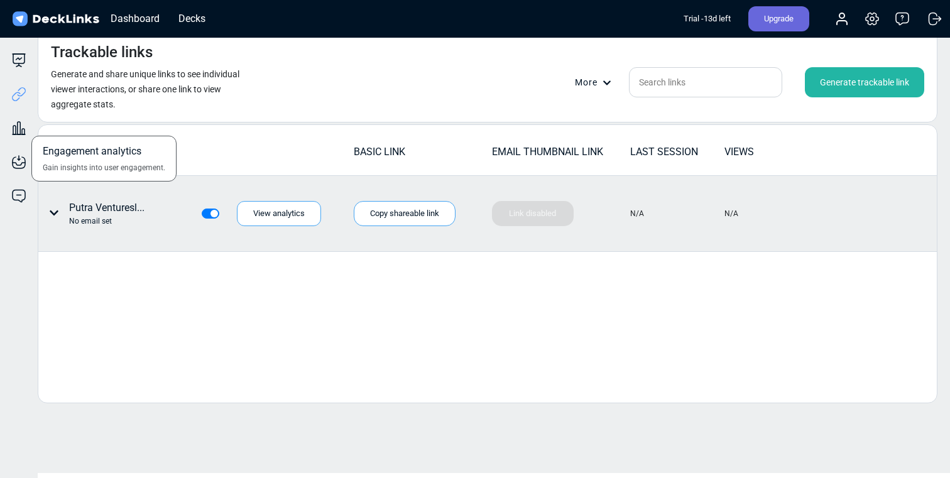
click at [19, 120] on div "Engagement analytics Gain insights into user engagement." at bounding box center [19, 119] width 38 height 34
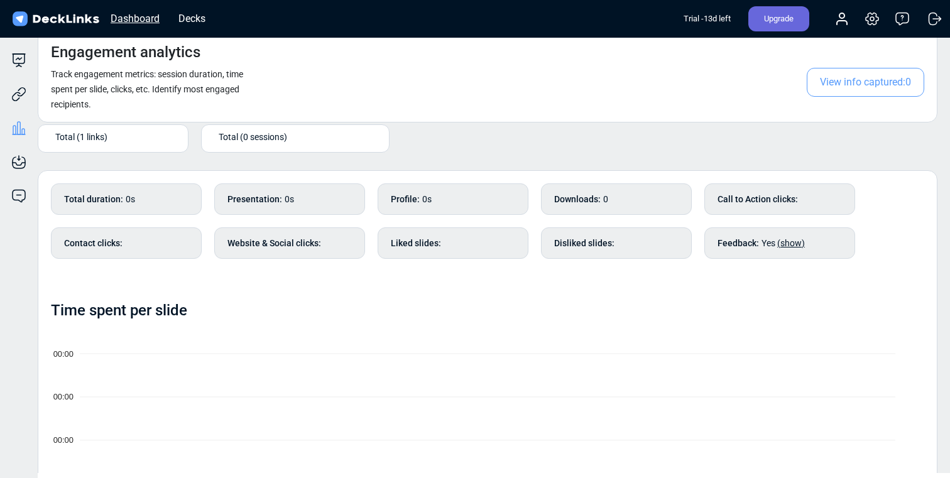
click at [155, 21] on div "Dashboard" at bounding box center [135, 19] width 62 height 16
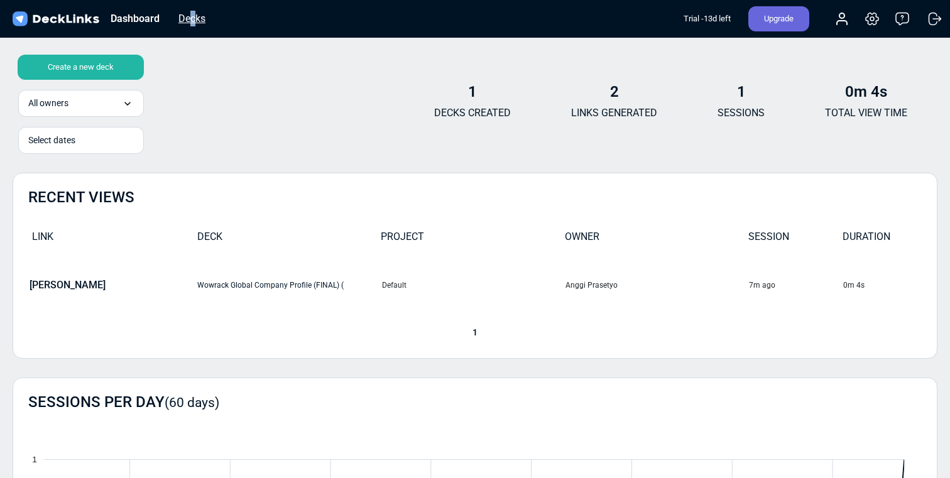
click at [192, 21] on div "Decks" at bounding box center [192, 19] width 40 height 16
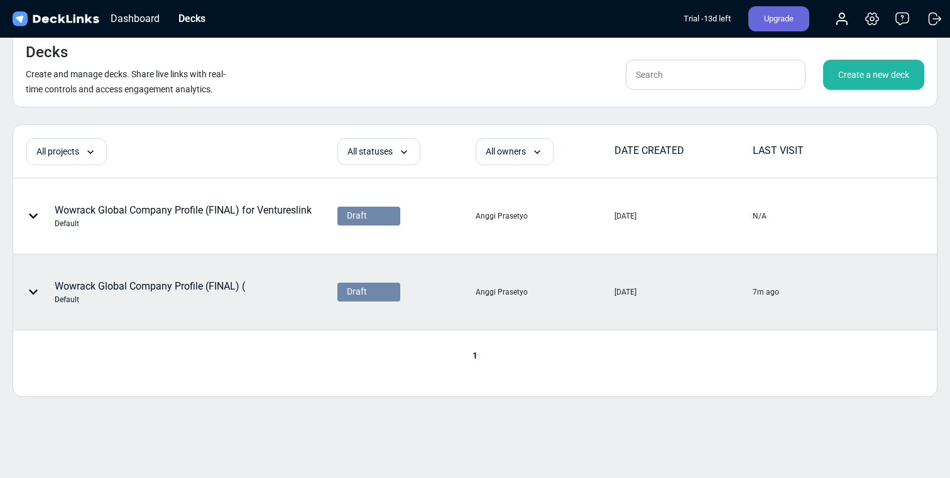
click at [36, 290] on icon at bounding box center [33, 292] width 9 height 5
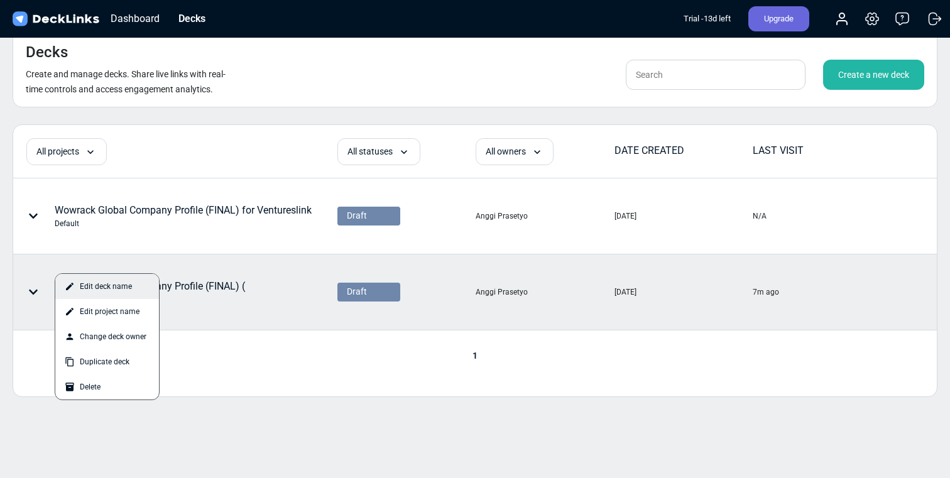
click at [114, 284] on div "Edit deck name" at bounding box center [107, 286] width 104 height 25
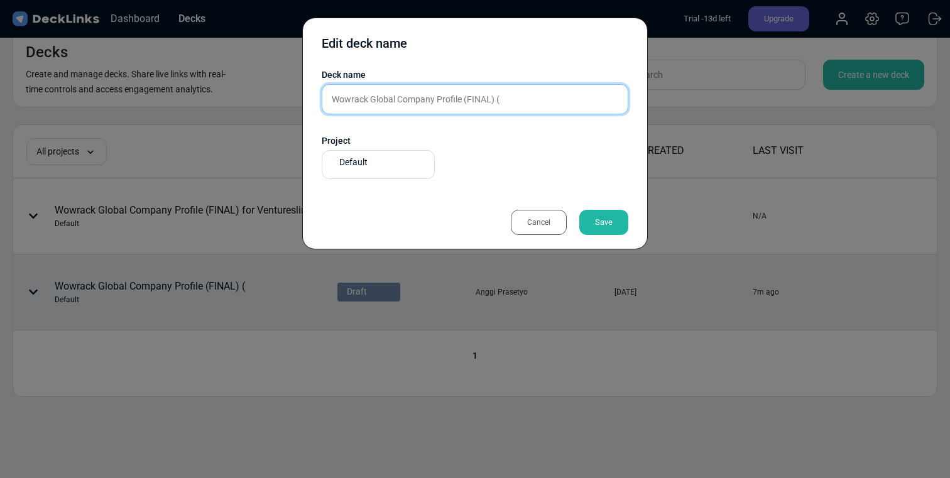
click at [496, 104] on input "Wowrack Global Company Profile (FINAL) (" at bounding box center [475, 99] width 307 height 30
click at [510, 104] on input "Wowrack Global Company Profile (FINAL) (" at bounding box center [475, 99] width 307 height 30
type input "Wowrack Global Company Profile (FINAL)"
click at [603, 223] on div "Save" at bounding box center [603, 222] width 49 height 25
